Goal: Check status: Check status

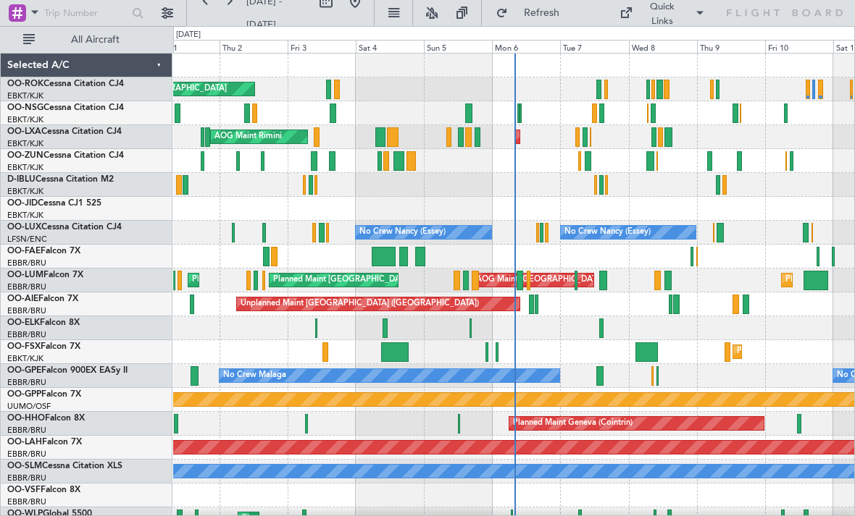
click at [413, 163] on div at bounding box center [411, 161] width 10 height 20
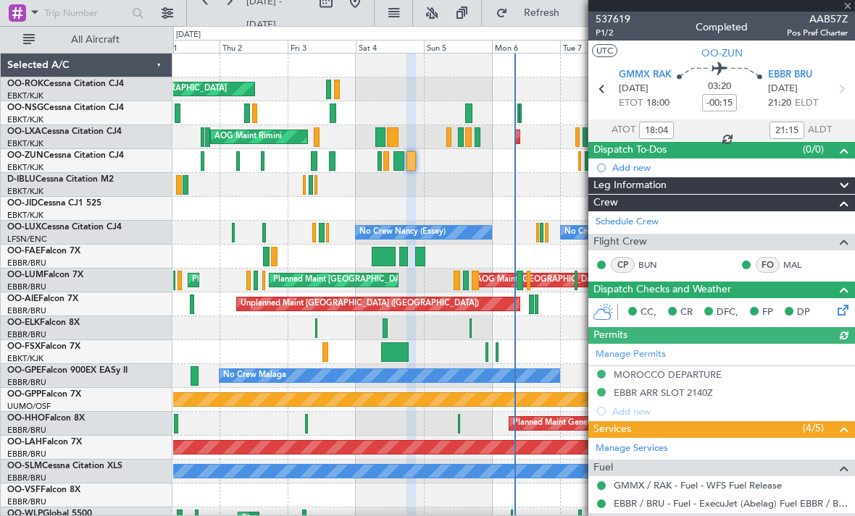
click at [848, 10] on div at bounding box center [721, 6] width 267 height 12
click at [850, 9] on span at bounding box center [847, 6] width 14 height 13
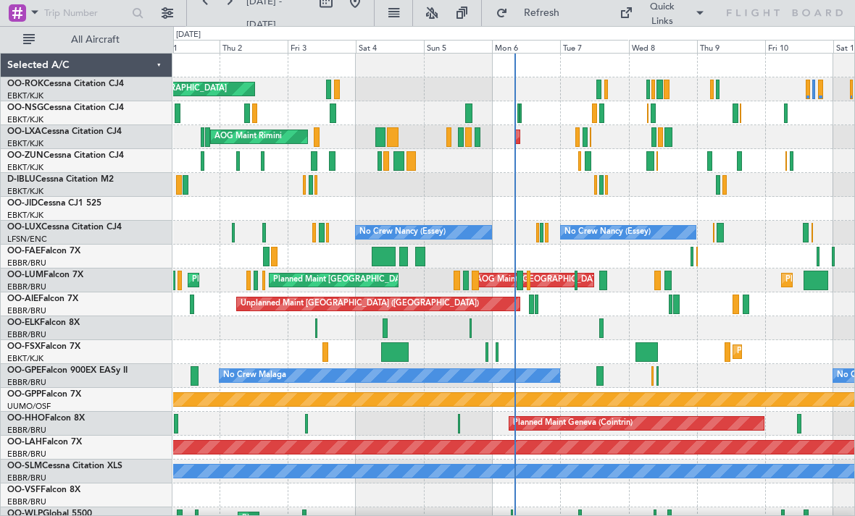
click at [261, 164] on div at bounding box center [263, 161] width 4 height 20
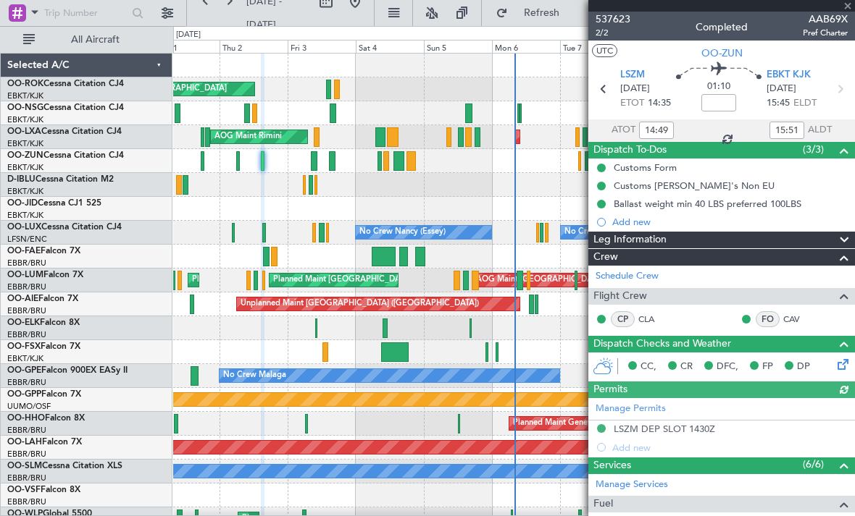
click at [852, 8] on div at bounding box center [721, 6] width 267 height 12
click at [850, 10] on span at bounding box center [847, 6] width 14 height 13
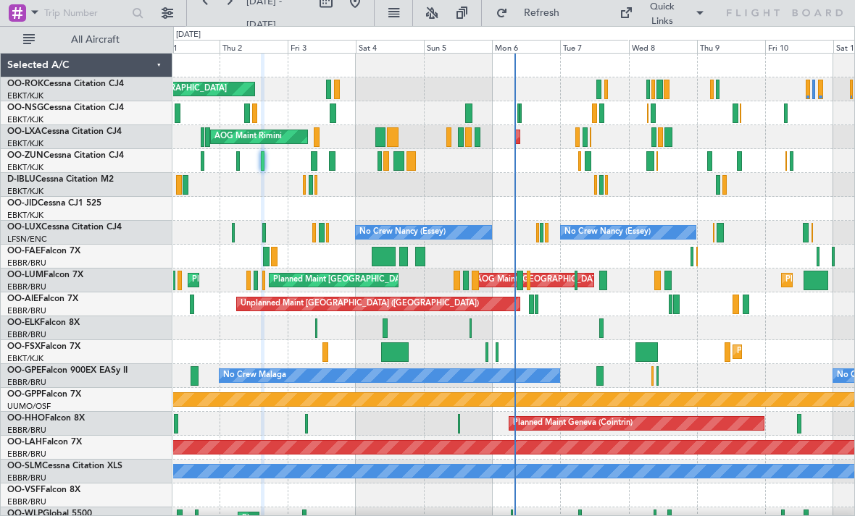
type input "0"
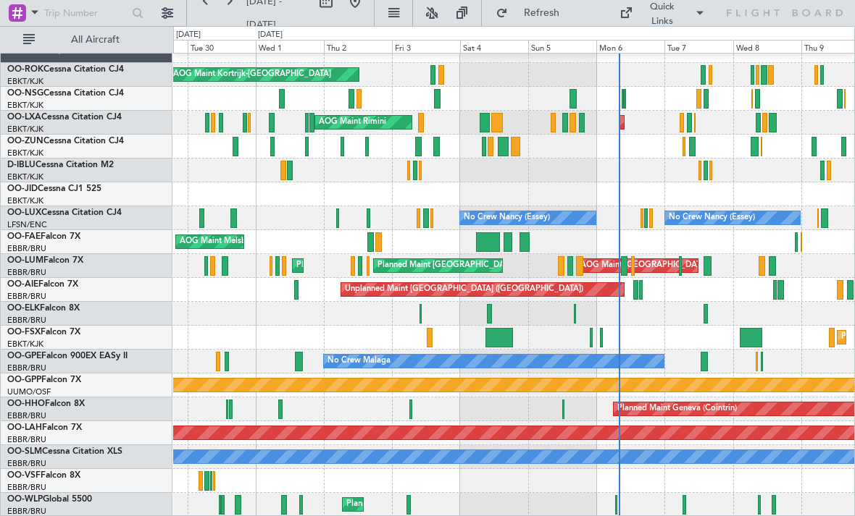
click at [620, 505] on div "Planned Maint Milan (Linate)" at bounding box center [513, 505] width 681 height 24
click at [704, 75] on div at bounding box center [702, 75] width 5 height 20
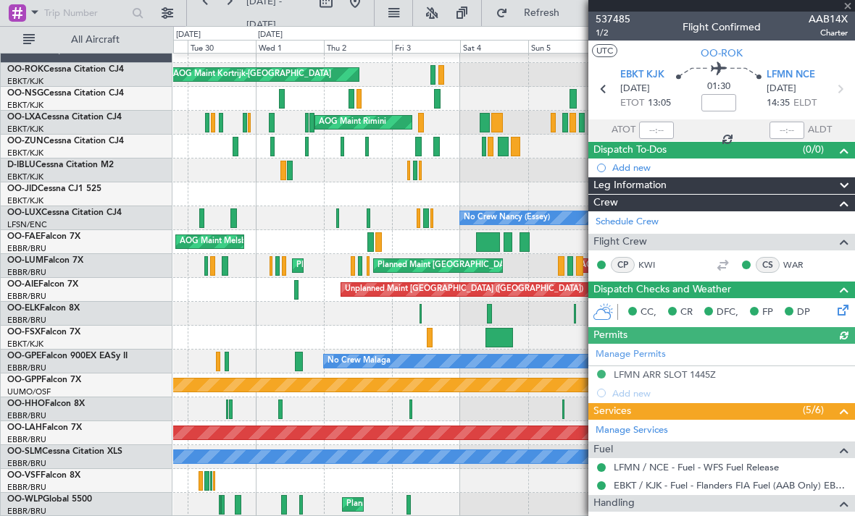
click at [850, 15] on div "537485 1/2 Flight Confirmed AAB14X Charter" at bounding box center [721, 26] width 267 height 29
click at [847, 9] on div at bounding box center [721, 6] width 267 height 12
click at [848, 10] on span at bounding box center [847, 6] width 14 height 13
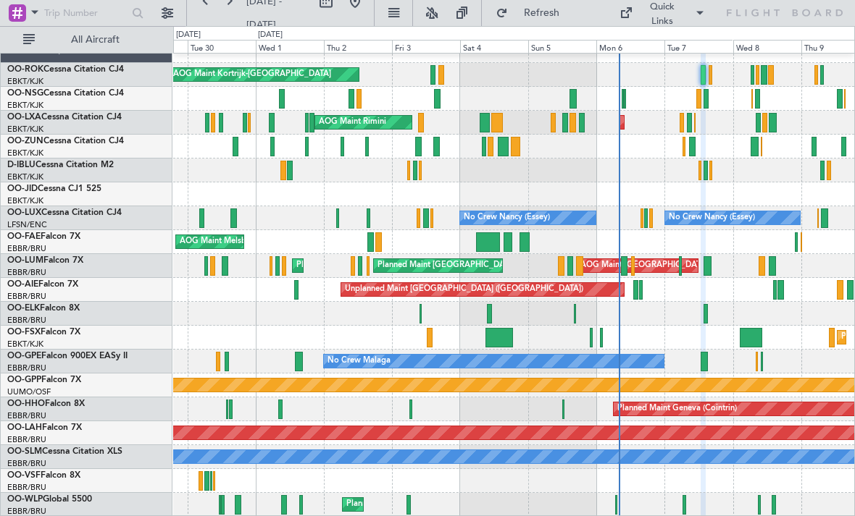
type input "0"
click at [718, 75] on div "AOG Maint Kortrijk-[GEOGRAPHIC_DATA]" at bounding box center [513, 75] width 681 height 24
click at [712, 77] on div at bounding box center [710, 75] width 4 height 20
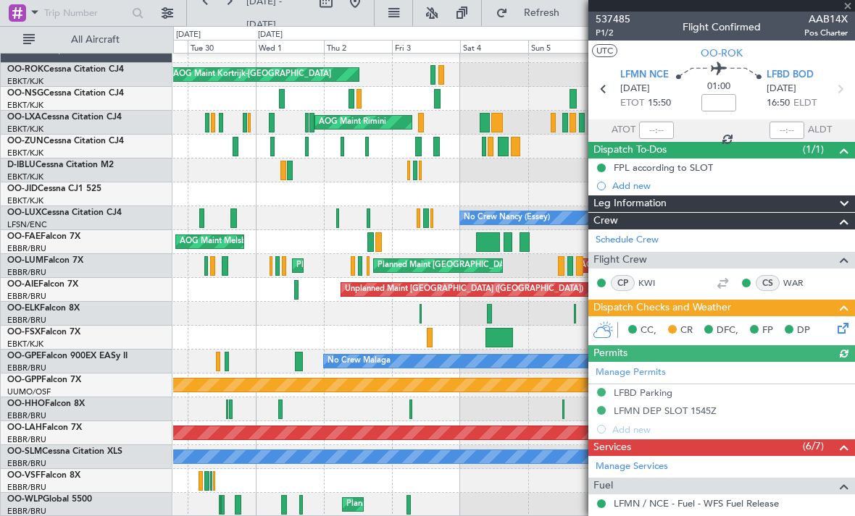
click at [846, 12] on span "AAB14X" at bounding box center [825, 19] width 43 height 15
click at [847, 9] on span at bounding box center [847, 6] width 14 height 13
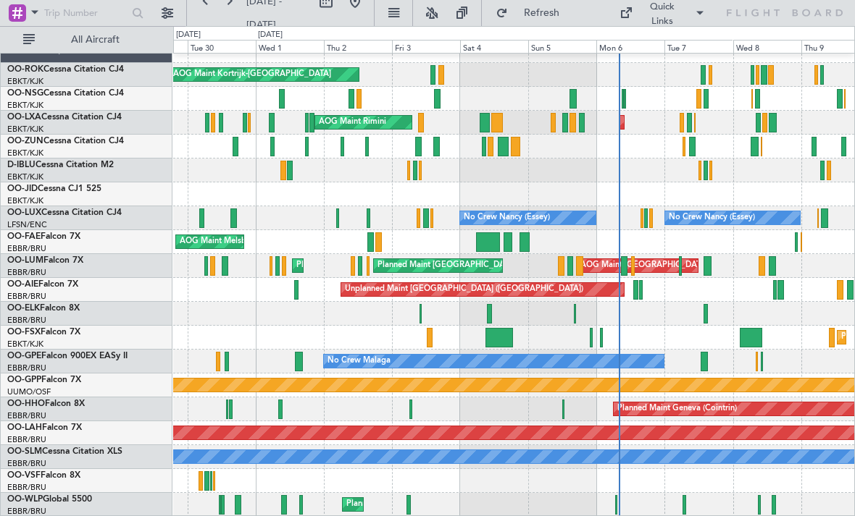
scroll to position [0, 0]
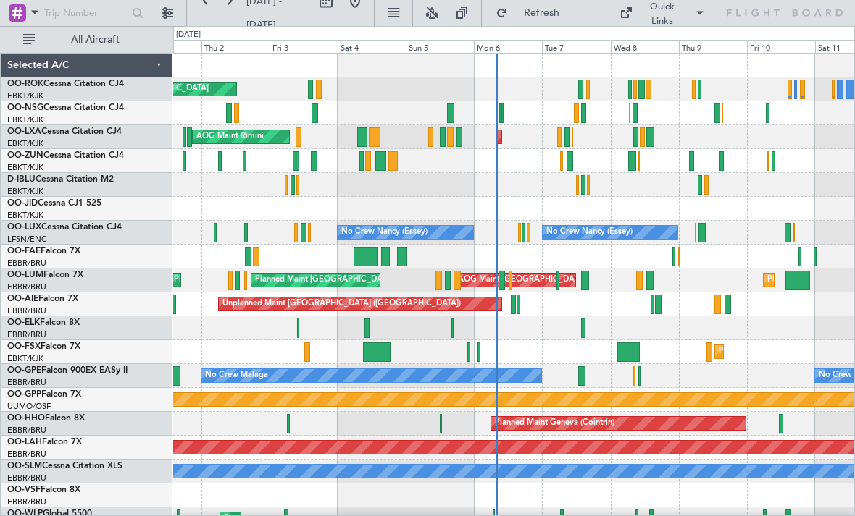
click at [634, 88] on div at bounding box center [634, 90] width 3 height 20
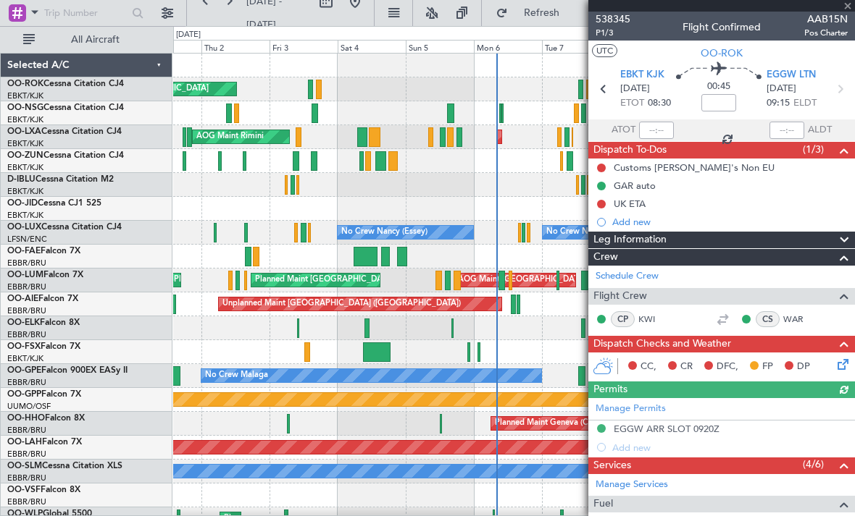
click at [847, 8] on div at bounding box center [721, 6] width 267 height 12
click at [847, 9] on span at bounding box center [847, 6] width 14 height 13
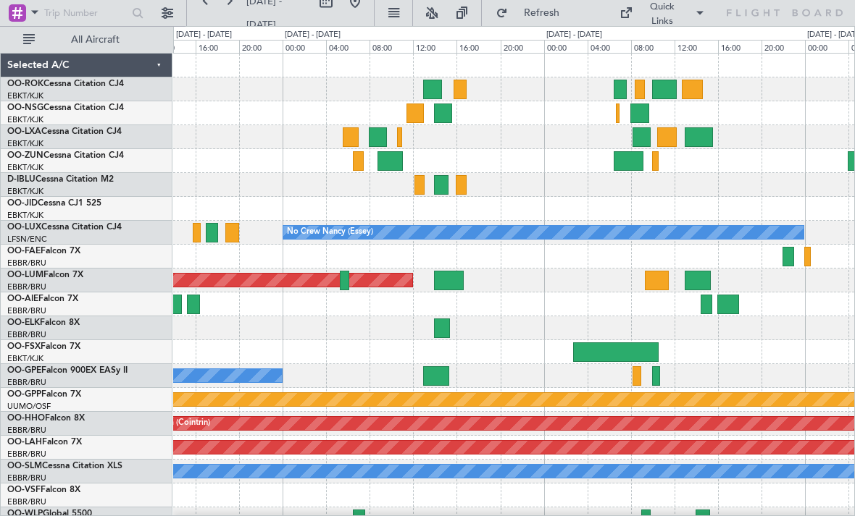
click at [620, 88] on div at bounding box center [619, 90] width 13 height 20
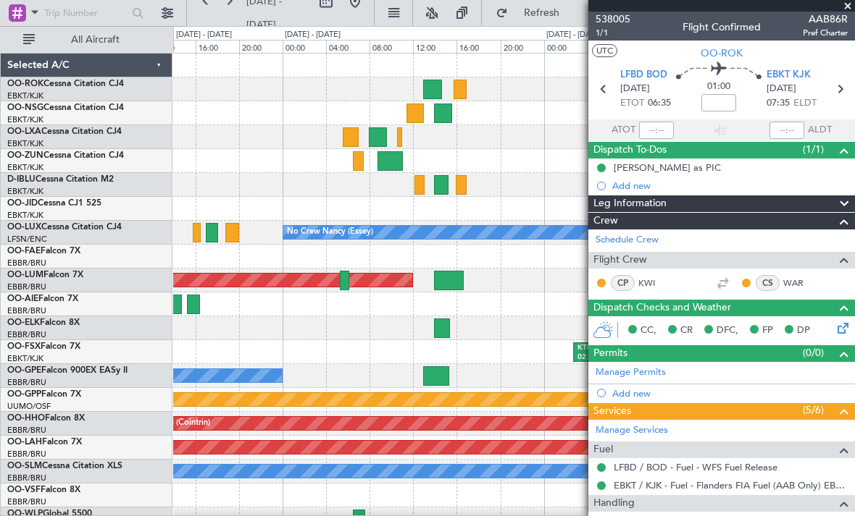
click at [848, 6] on span at bounding box center [847, 6] width 14 height 13
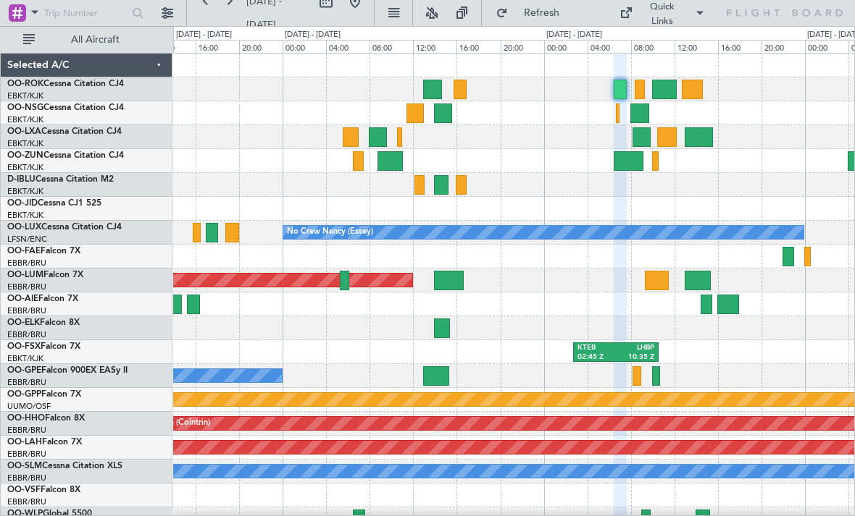
type input "0"
click at [640, 87] on div at bounding box center [639, 90] width 10 height 20
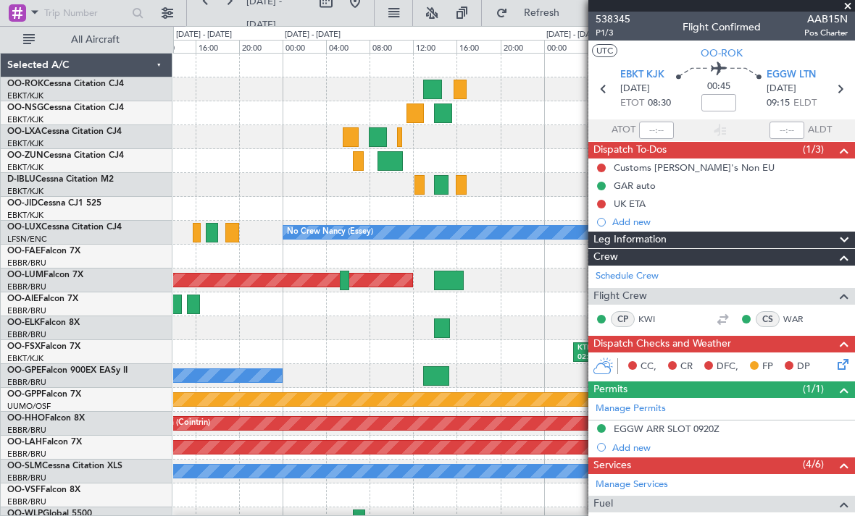
click at [850, 9] on span at bounding box center [847, 6] width 14 height 13
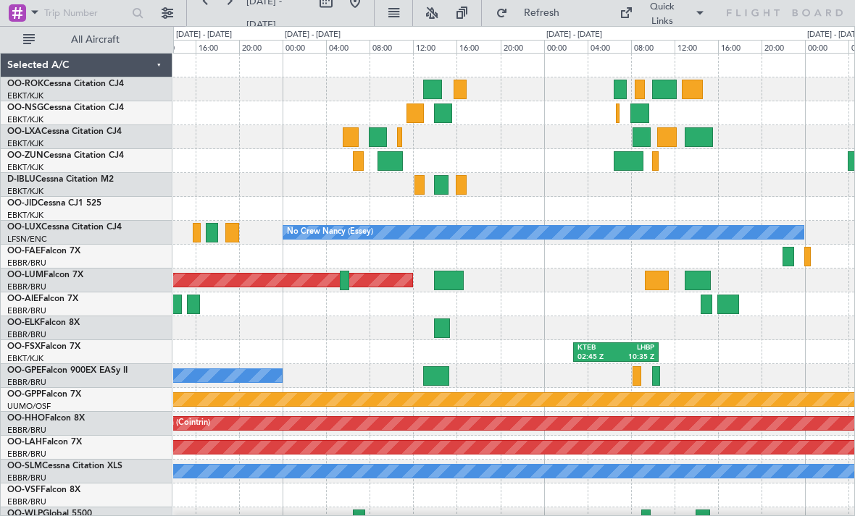
click at [666, 93] on div at bounding box center [664, 90] width 25 height 20
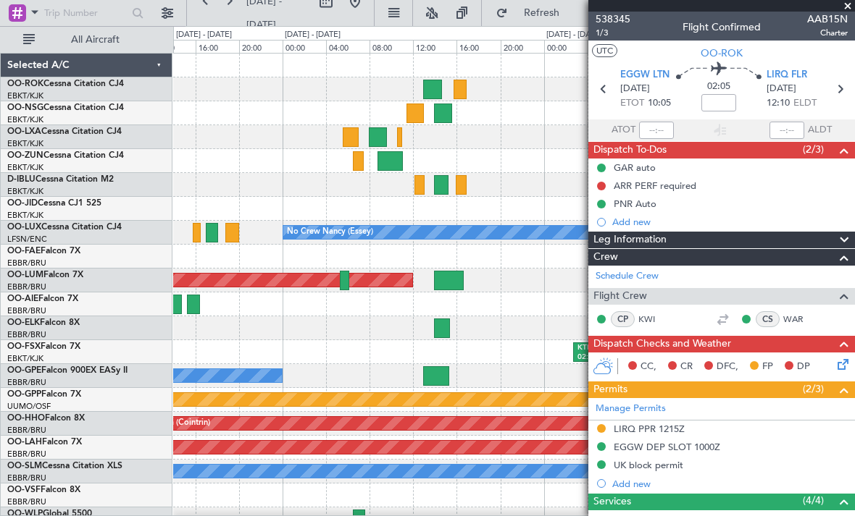
click at [851, 7] on span at bounding box center [847, 6] width 14 height 13
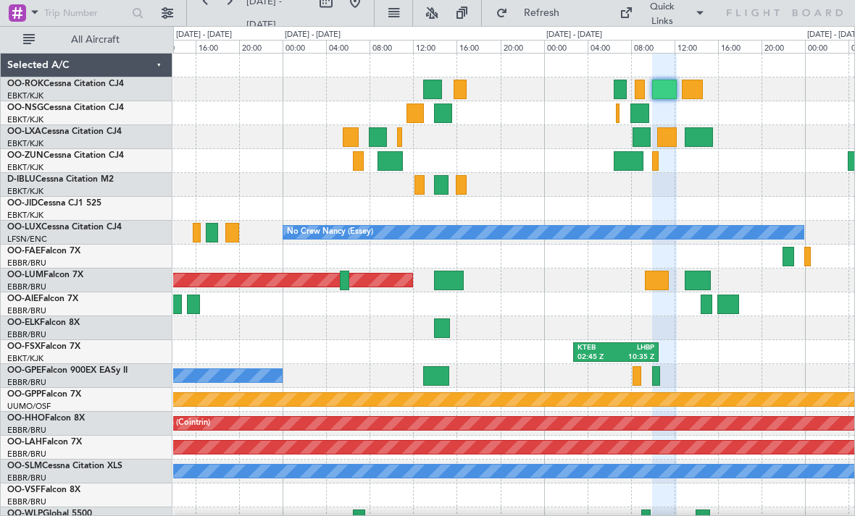
type input "0"
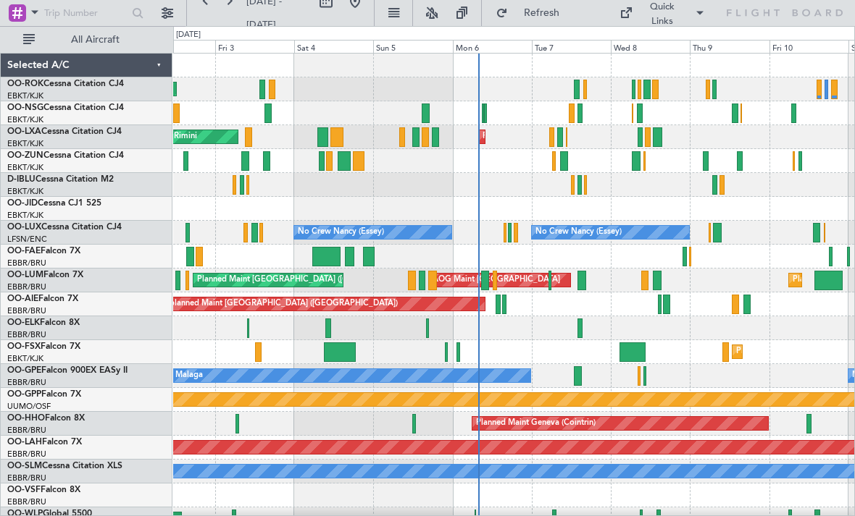
click at [340, 346] on div at bounding box center [340, 353] width 32 height 20
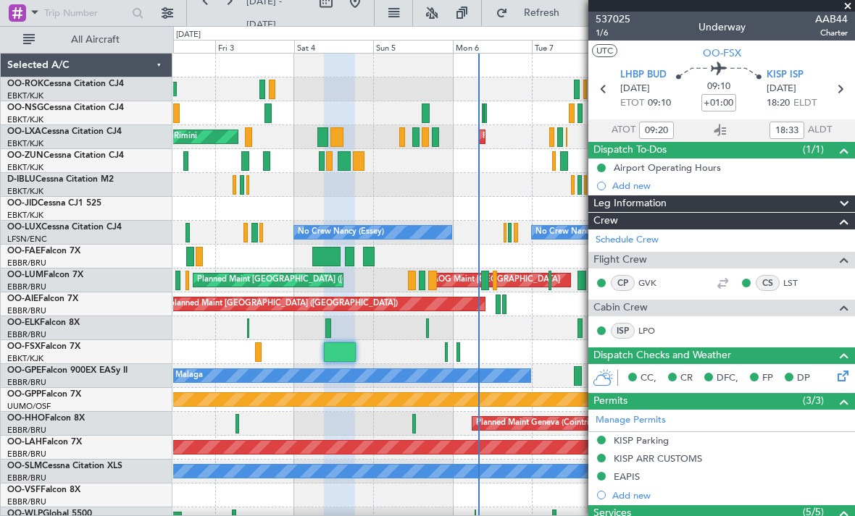
click at [847, 9] on span at bounding box center [847, 6] width 14 height 13
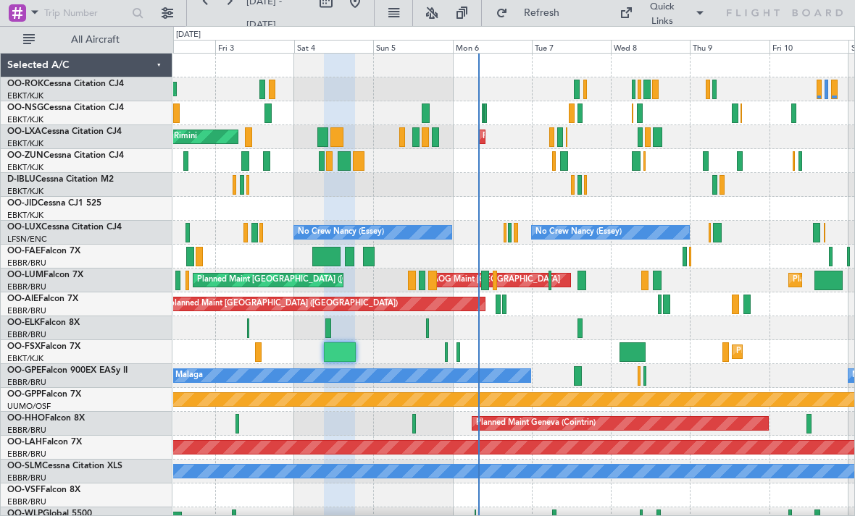
type input "0"
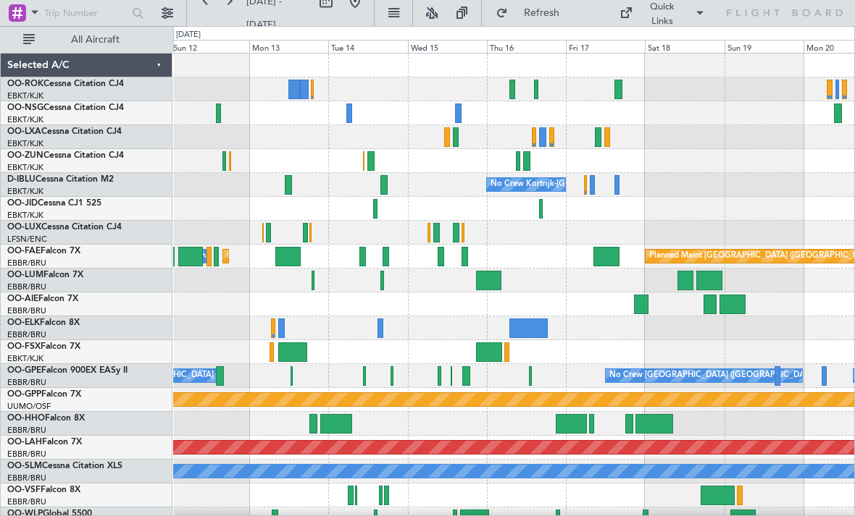
click at [657, 422] on div at bounding box center [654, 424] width 38 height 20
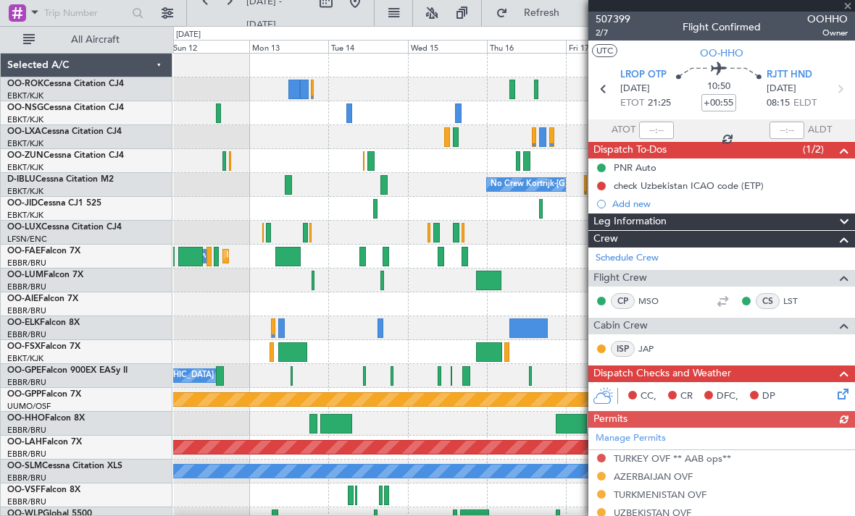
click at [849, 4] on div at bounding box center [721, 6] width 267 height 12
click at [850, 6] on span at bounding box center [847, 6] width 14 height 13
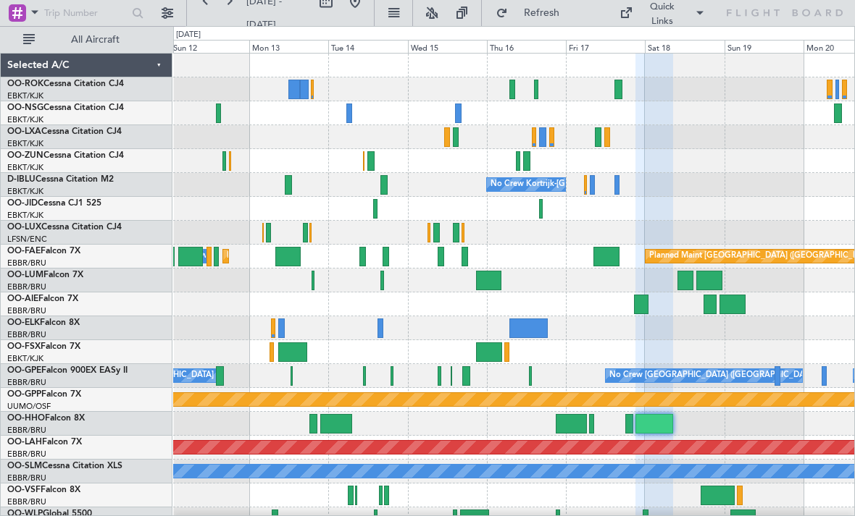
type input "0"
